Goal: Task Accomplishment & Management: Use online tool/utility

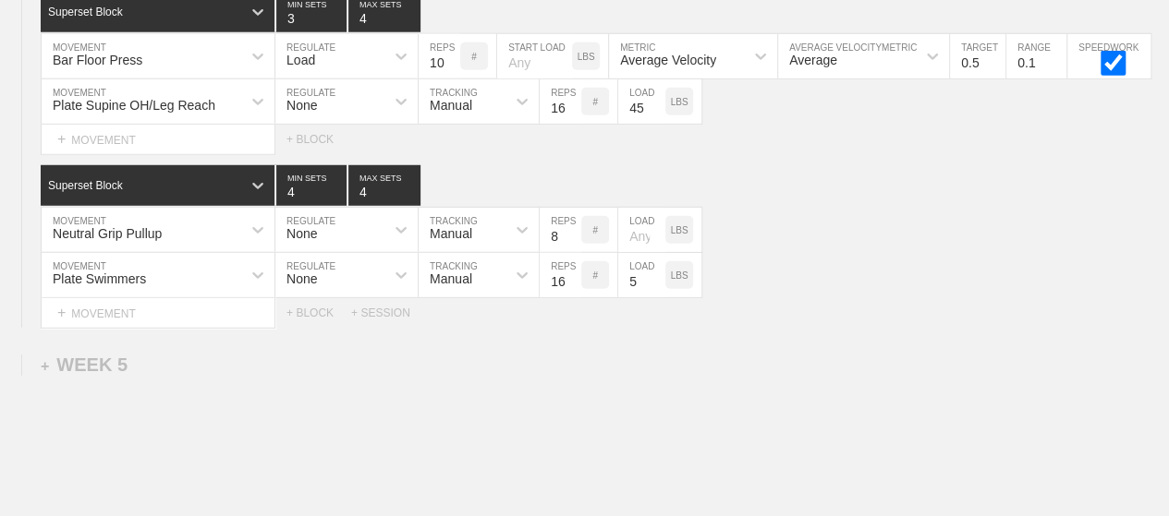
scroll to position [6028, 0]
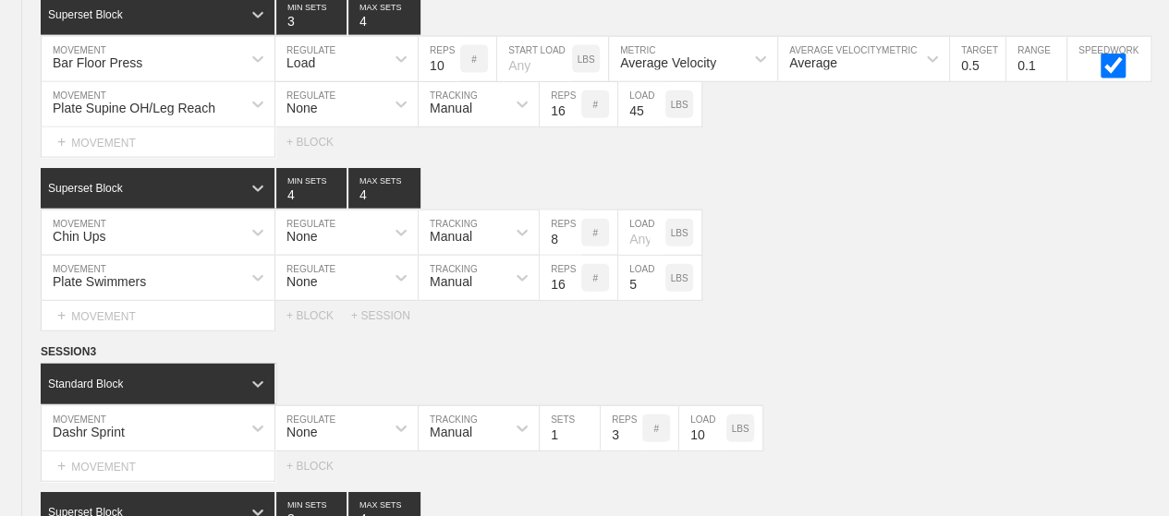
scroll to position [0, 0]
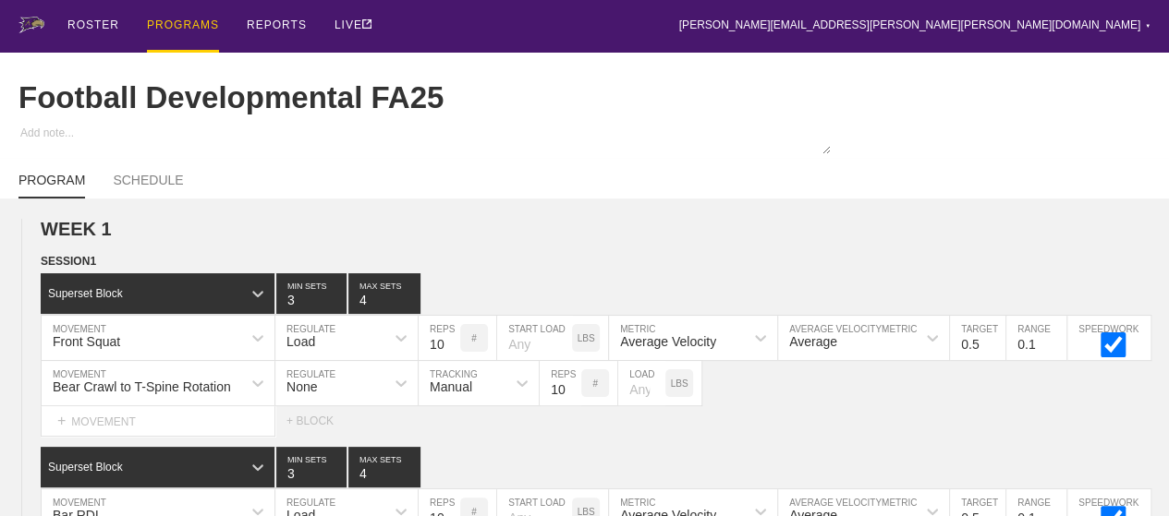
click at [167, 36] on div "PROGRAMS" at bounding box center [183, 26] width 72 height 53
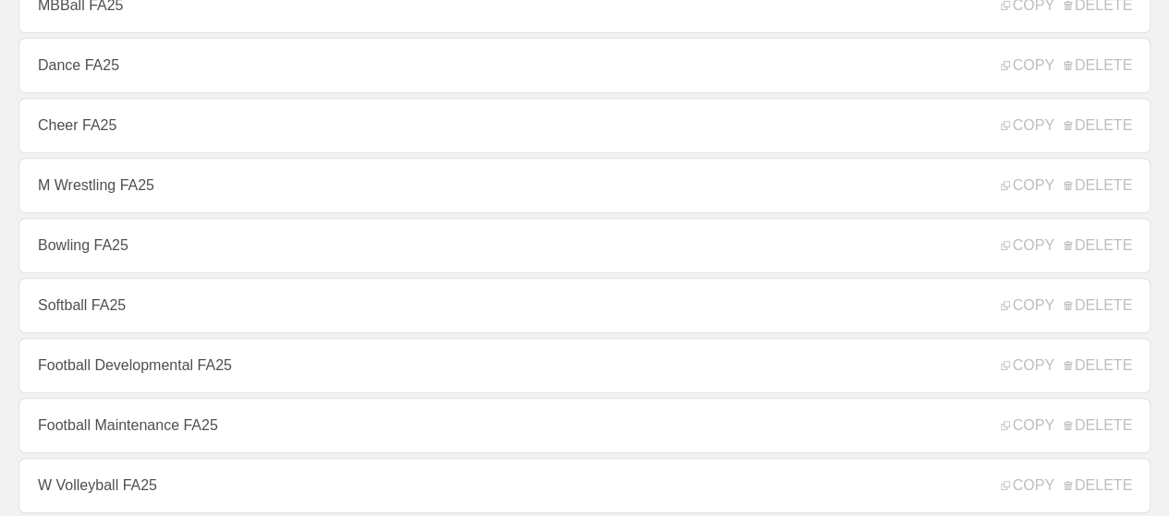
scroll to position [443, 0]
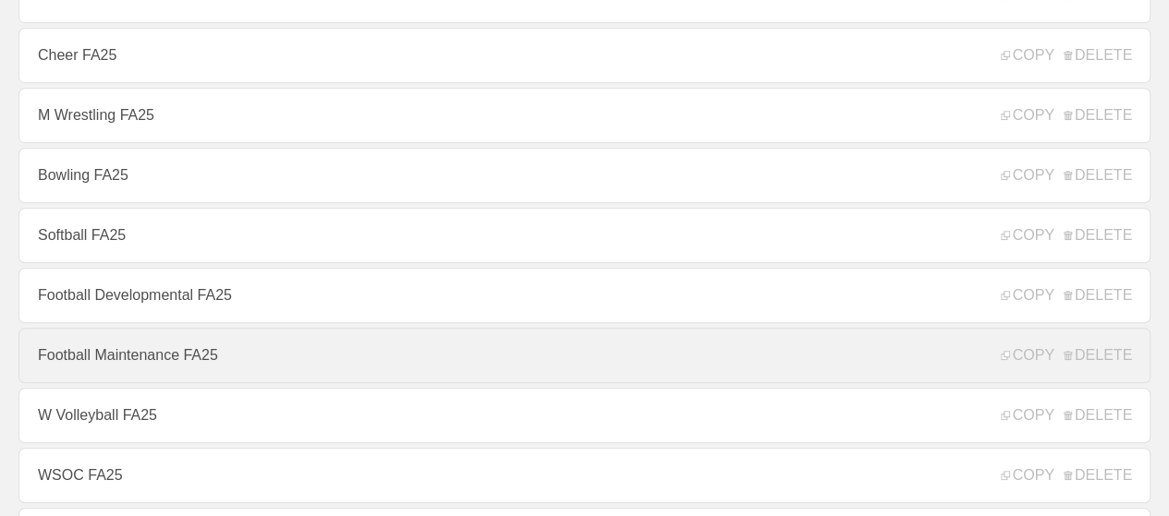
click at [247, 370] on link "Football Maintenance FA25" at bounding box center [584, 355] width 1132 height 55
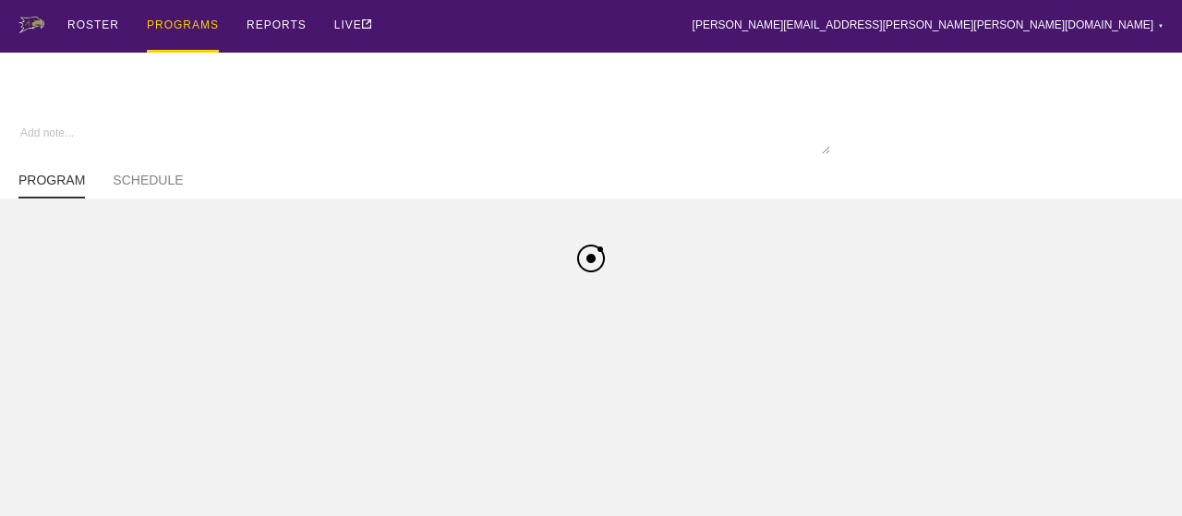
type textarea "x"
type input "Football Maintenance FA25"
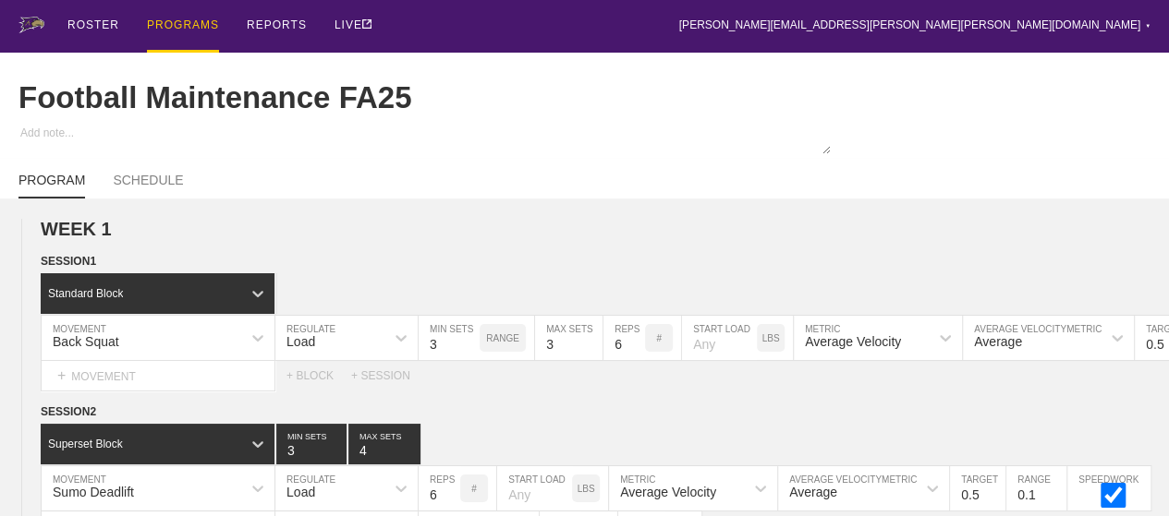
click at [689, 63] on div "Football Maintenance FA25" at bounding box center [584, 98] width 1132 height 91
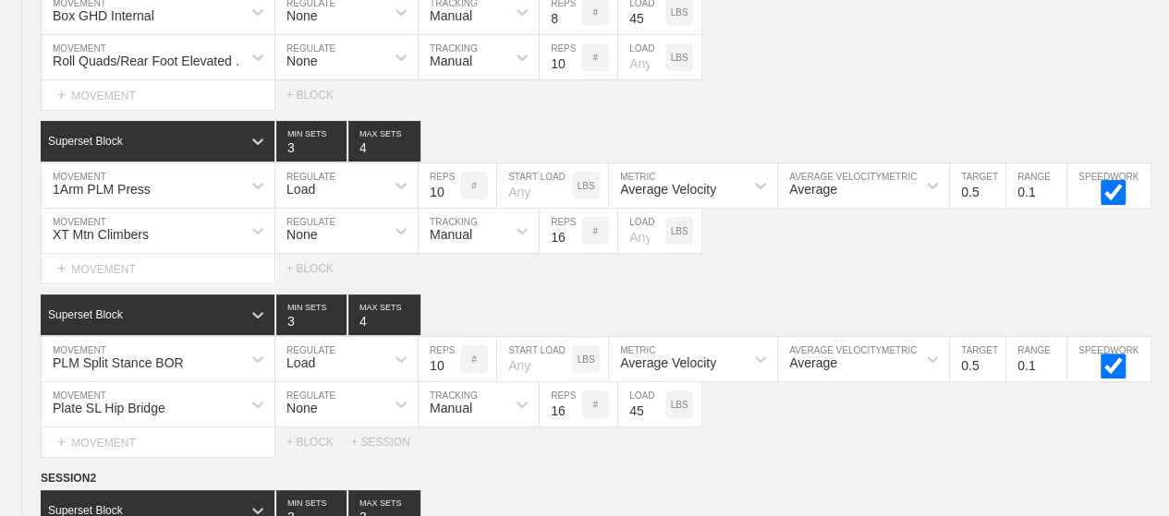
scroll to position [4711, 0]
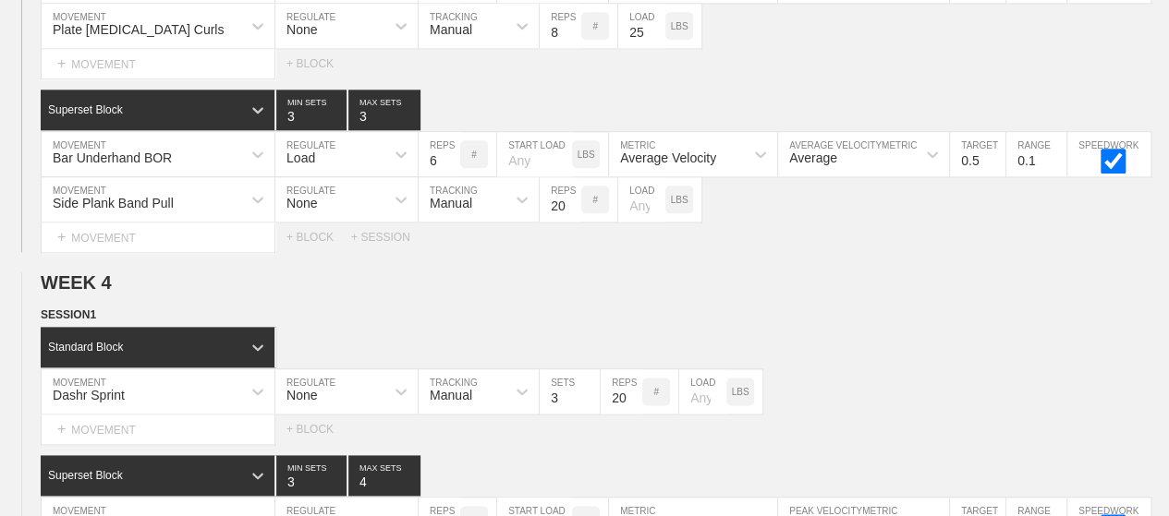
drag, startPoint x: 689, startPoint y: 63, endPoint x: 647, endPoint y: 69, distance: 43.0
click at [647, 69] on div "Select... MOVEMENT + MOVEMENT + BLOCK" at bounding box center [584, 64] width 1169 height 30
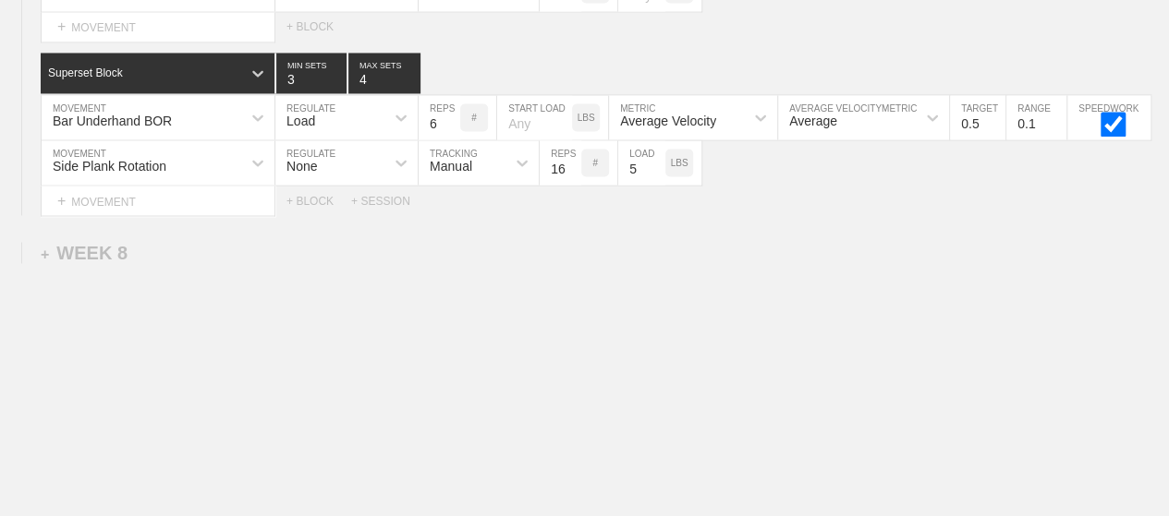
scroll to position [8775, 0]
